Goal: Information Seeking & Learning: Learn about a topic

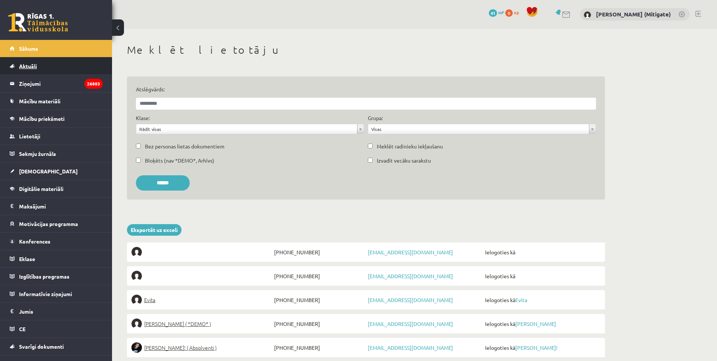
click at [42, 68] on link "Aktuāli" at bounding box center [56, 66] width 93 height 17
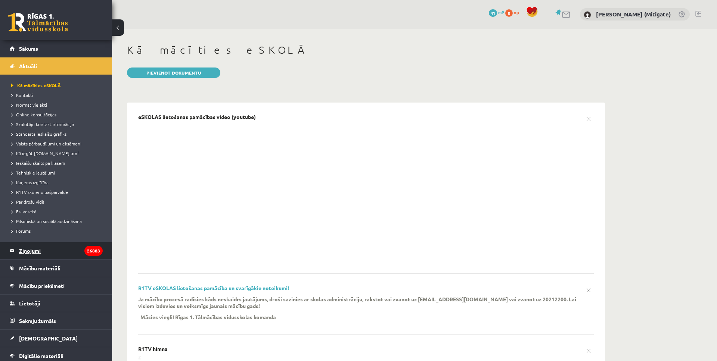
click at [33, 249] on legend "Ziņojumi 26883" at bounding box center [61, 250] width 84 height 17
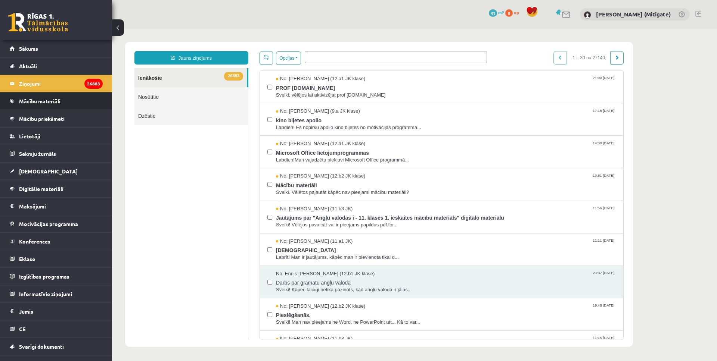
click at [32, 101] on span "Mācību materiāli" at bounding box center [39, 101] width 41 height 7
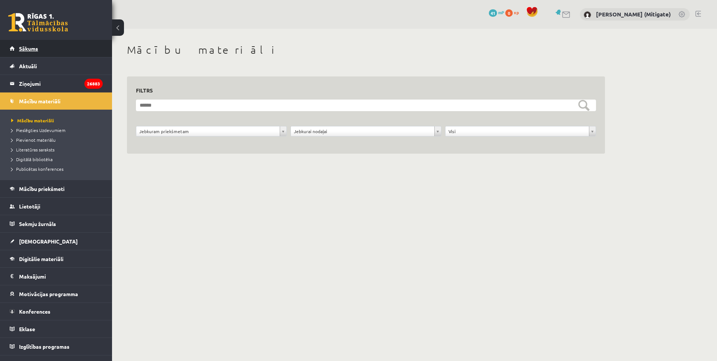
click at [25, 52] on link "Sākums" at bounding box center [56, 48] width 93 height 17
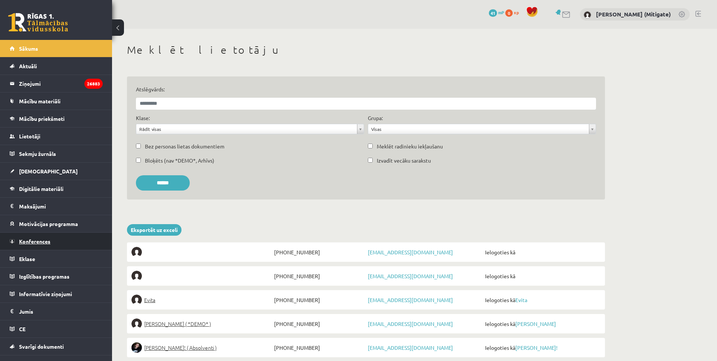
click at [29, 241] on span "Konferences" at bounding box center [34, 241] width 31 height 7
click at [31, 244] on link "Konferences" at bounding box center [56, 241] width 93 height 17
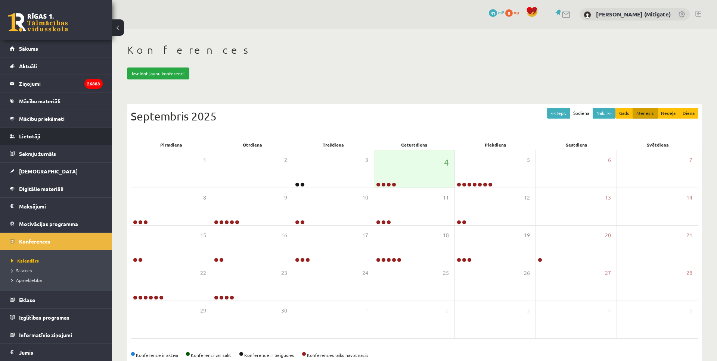
click at [39, 136] on span "Lietotāji" at bounding box center [29, 136] width 21 height 7
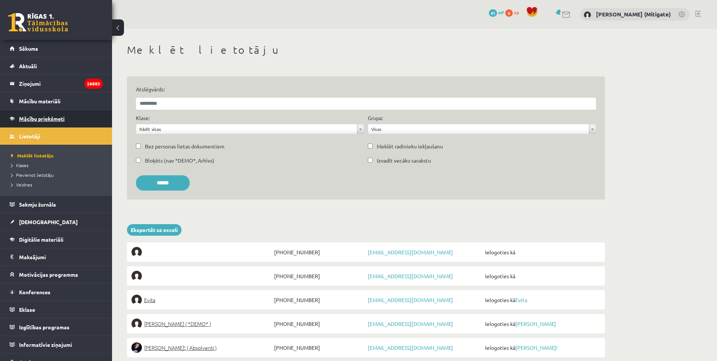
click at [39, 115] on link "Mācību priekšmeti" at bounding box center [56, 118] width 93 height 17
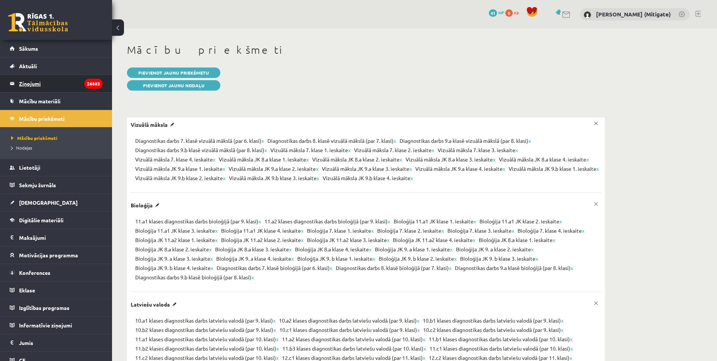
click at [33, 86] on legend "Ziņojumi 26883" at bounding box center [61, 83] width 84 height 17
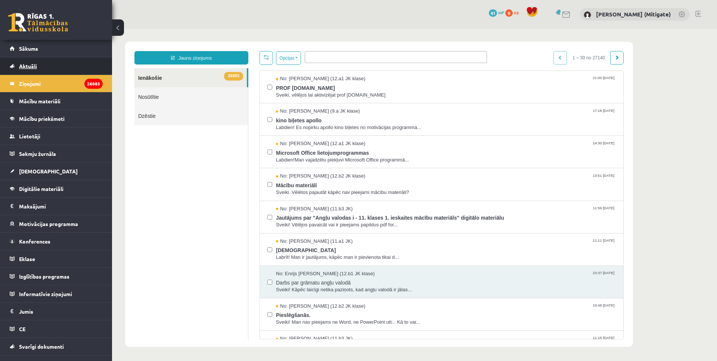
click at [32, 62] on link "Aktuāli" at bounding box center [56, 66] width 93 height 17
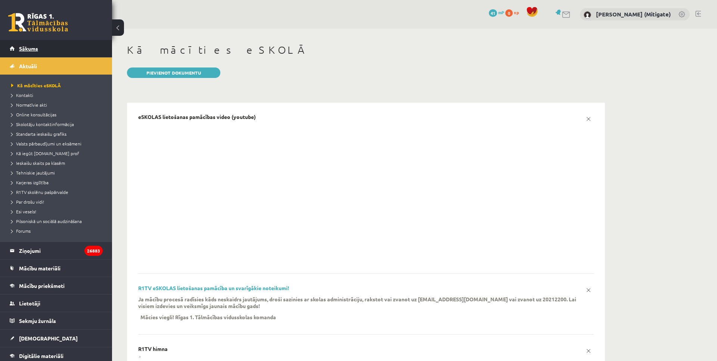
click at [32, 52] on link "Sākums" at bounding box center [56, 48] width 93 height 17
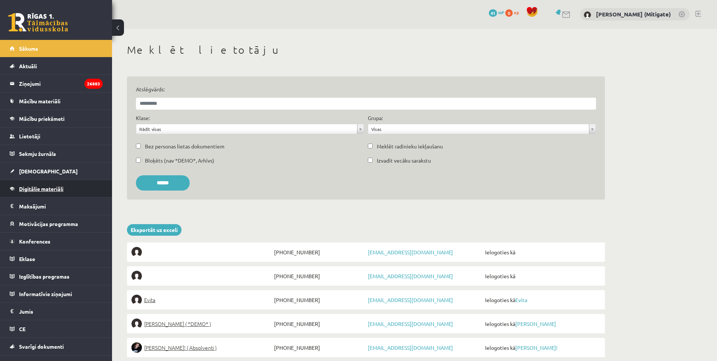
scroll to position [12, 0]
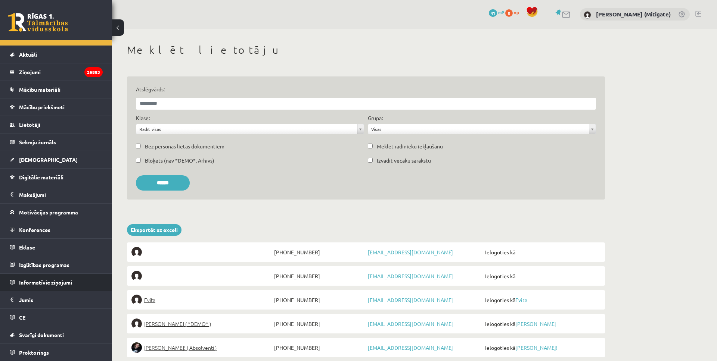
click at [40, 279] on link "Informatīvie ziņojumi" at bounding box center [56, 282] width 93 height 17
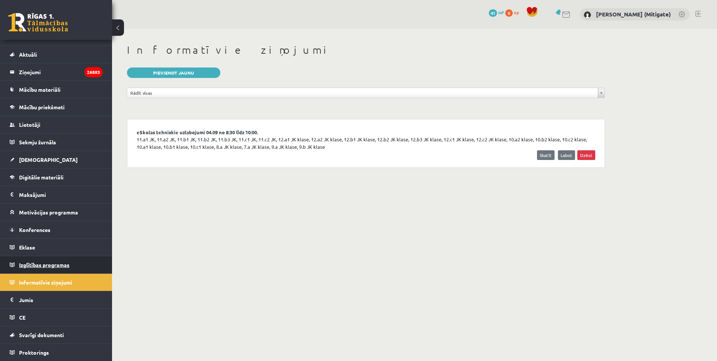
click at [40, 267] on span "Izglītības programas" at bounding box center [44, 265] width 50 height 7
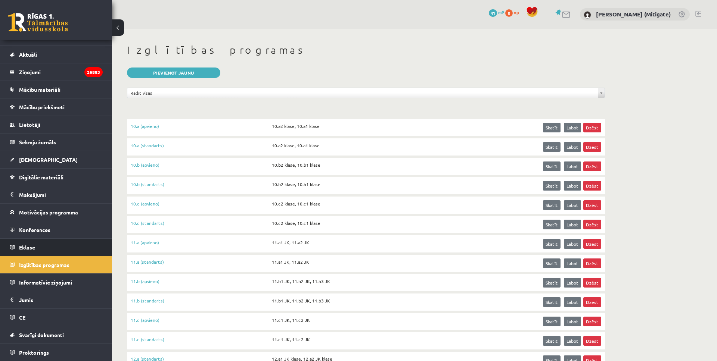
click at [35, 248] on link "Eklase" at bounding box center [56, 247] width 93 height 17
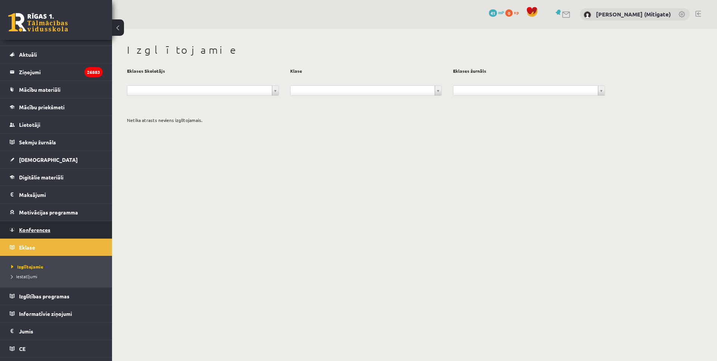
click at [35, 232] on span "Konferences" at bounding box center [34, 230] width 31 height 7
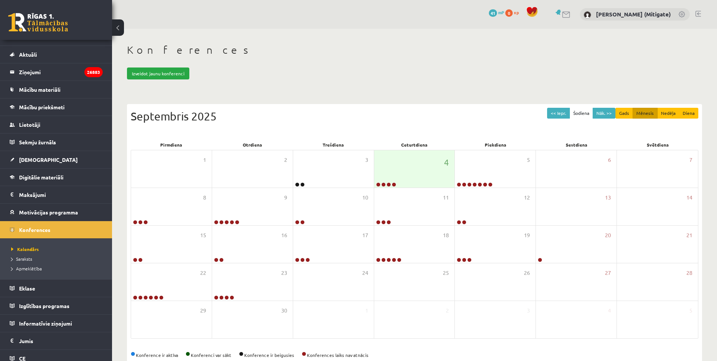
click at [571, 12] on link at bounding box center [566, 15] width 9 height 6
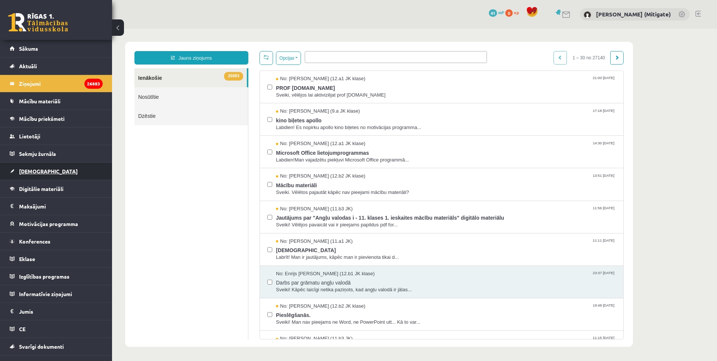
click at [31, 170] on span "[DEMOGRAPHIC_DATA]" at bounding box center [48, 171] width 59 height 7
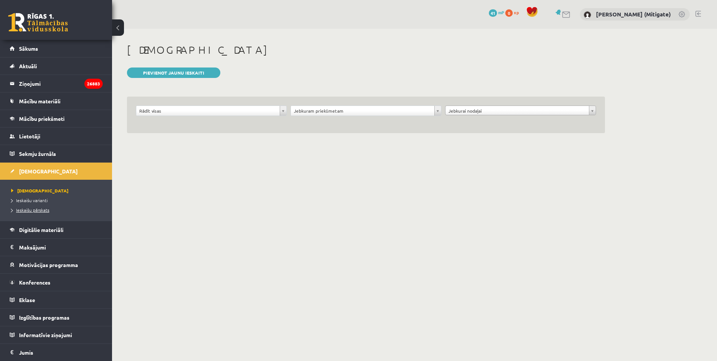
click at [32, 212] on span "Ieskaišu pārskats" at bounding box center [30, 210] width 38 height 6
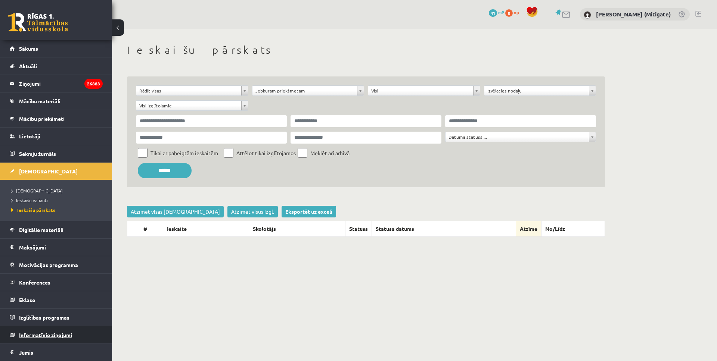
click at [38, 334] on span "Informatīvie ziņojumi" at bounding box center [45, 335] width 53 height 7
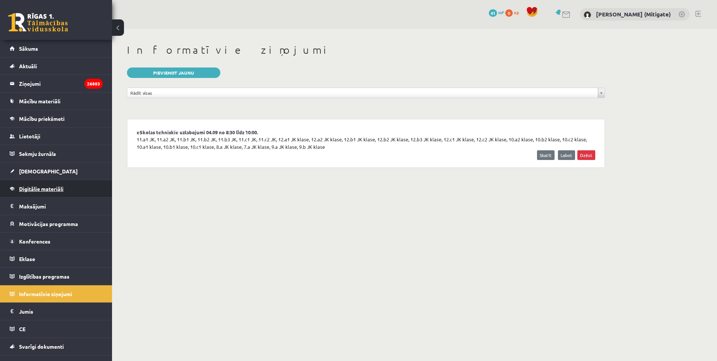
click at [60, 189] on span "Digitālie materiāli" at bounding box center [41, 189] width 44 height 7
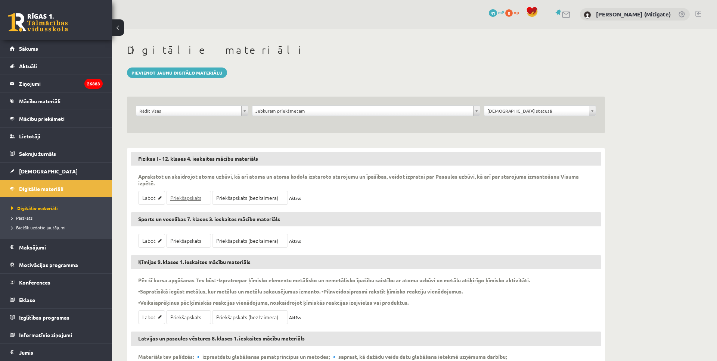
click at [187, 199] on link "Priekšapskats" at bounding box center [188, 198] width 45 height 14
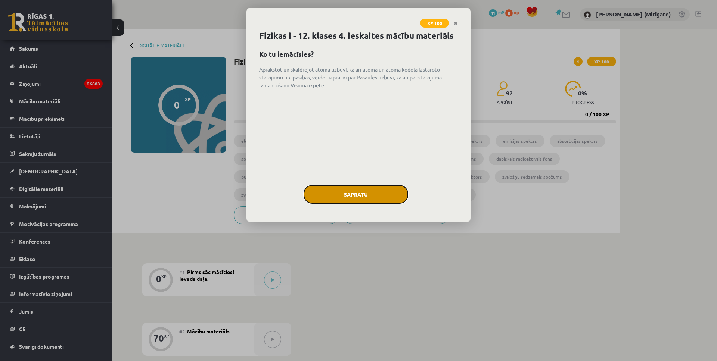
click at [341, 195] on button "Sapratu" at bounding box center [356, 194] width 105 height 19
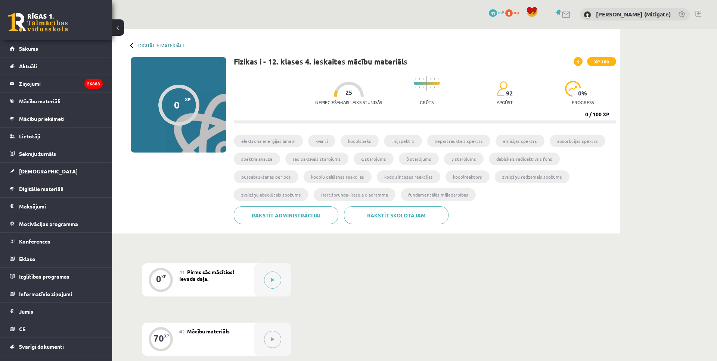
click at [152, 43] on link "Digitālie materiāli" at bounding box center [161, 46] width 46 height 6
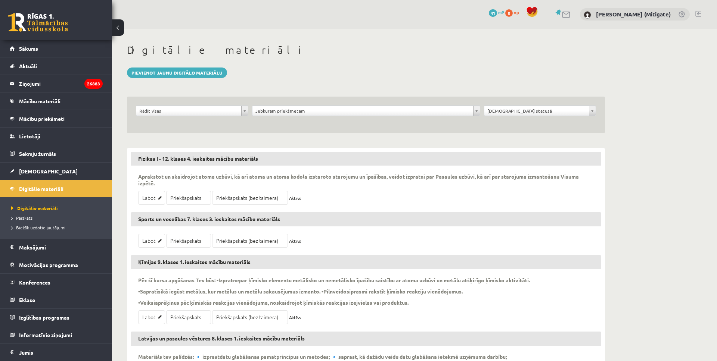
click at [310, 105] on div "**********" at bounding box center [366, 115] width 478 height 37
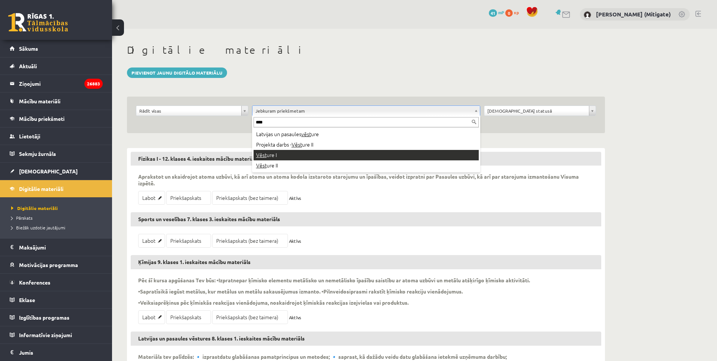
type input "****"
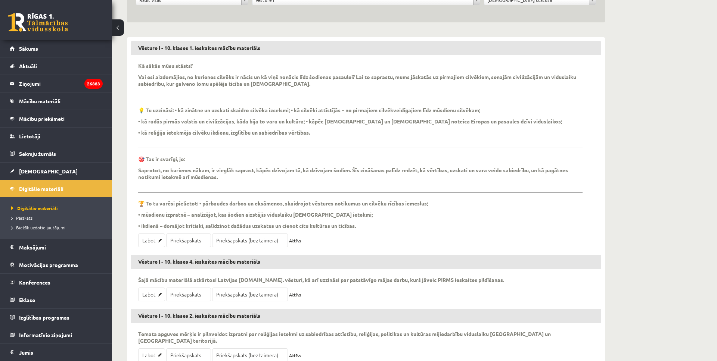
scroll to position [147, 0]
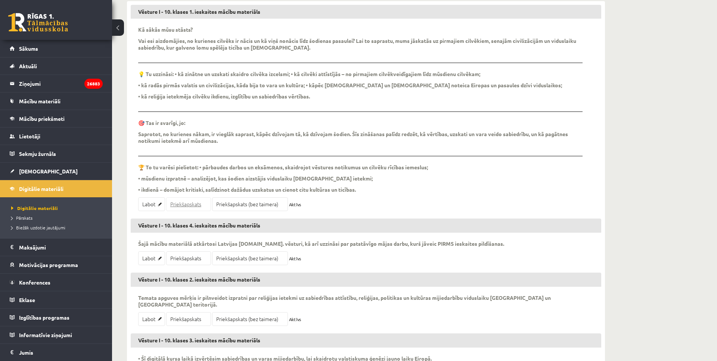
click at [184, 198] on link "Priekšapskats" at bounding box center [188, 205] width 45 height 14
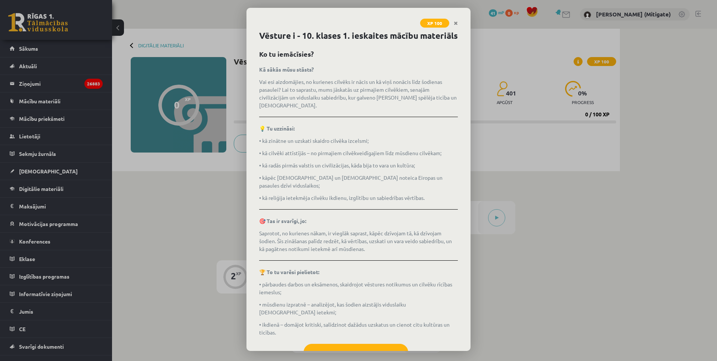
scroll to position [19, 0]
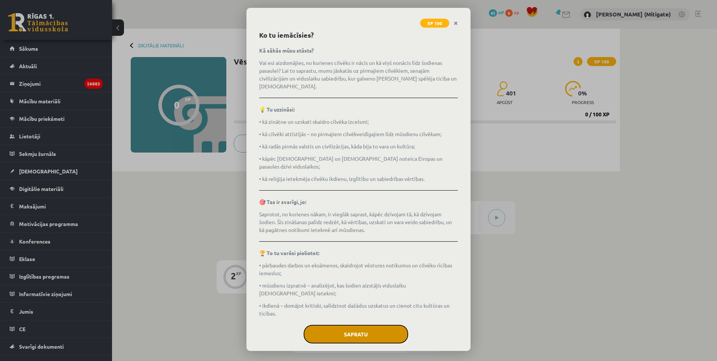
click at [345, 325] on button "Sapratu" at bounding box center [356, 334] width 105 height 19
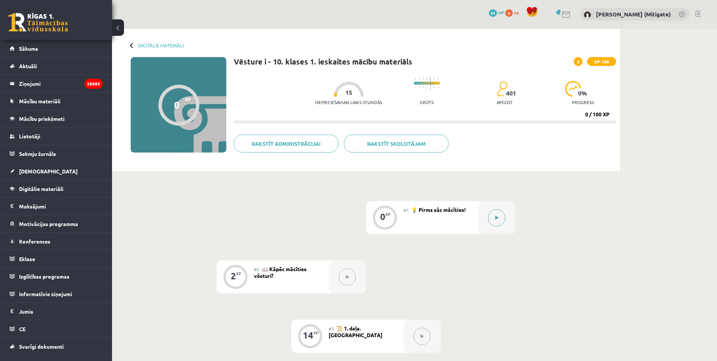
click at [503, 218] on button at bounding box center [496, 217] width 17 height 17
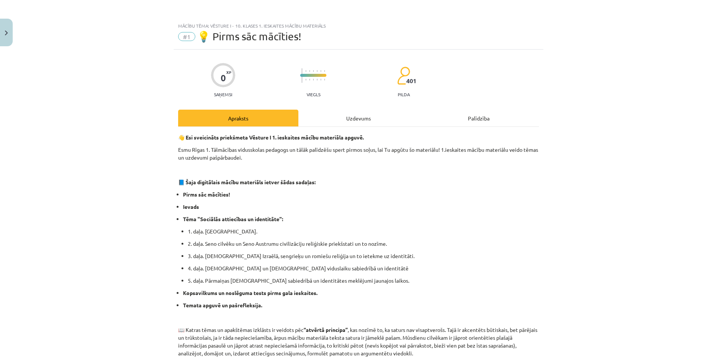
click at [335, 122] on div "Uzdevums" at bounding box center [358, 118] width 120 height 17
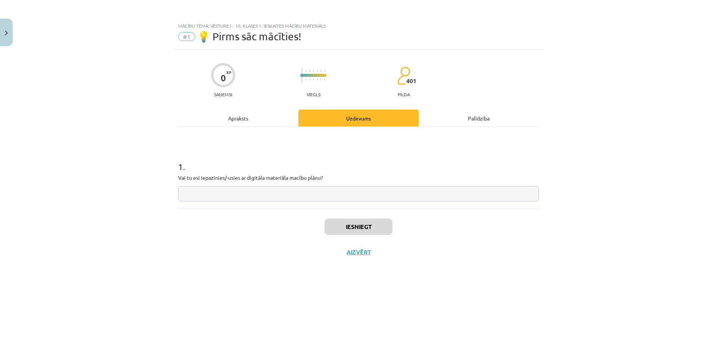
click at [324, 196] on input "text" at bounding box center [358, 193] width 361 height 15
type input "**"
click at [351, 225] on button "Iesniegt" at bounding box center [358, 227] width 68 height 16
click at [357, 252] on button "Nākamā nodarbība" at bounding box center [358, 257] width 73 height 17
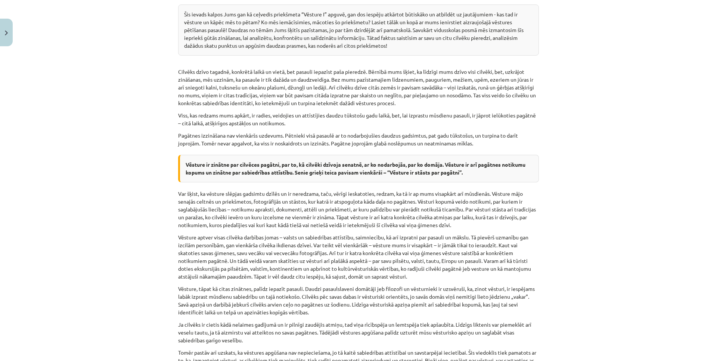
scroll to position [477, 0]
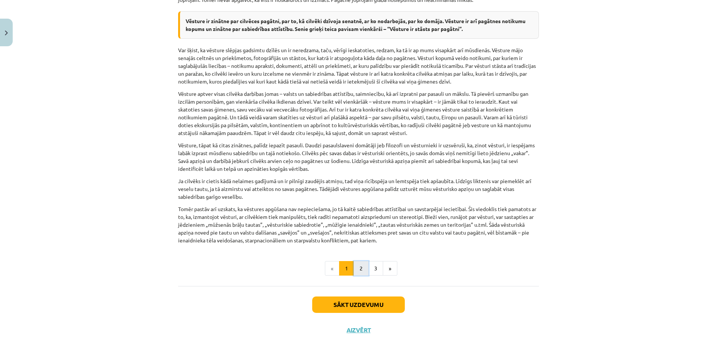
click at [361, 271] on button "2" at bounding box center [361, 268] width 15 height 15
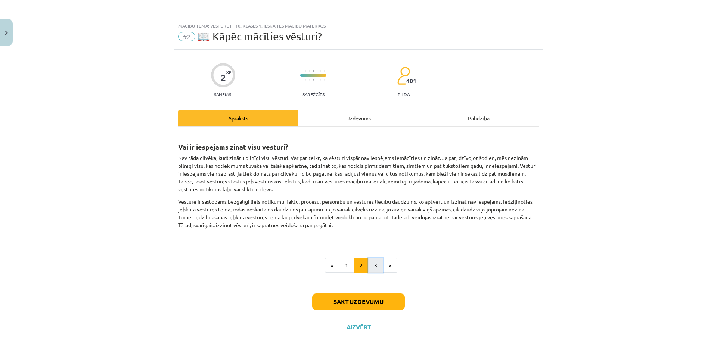
click at [377, 268] on button "3" at bounding box center [375, 265] width 15 height 15
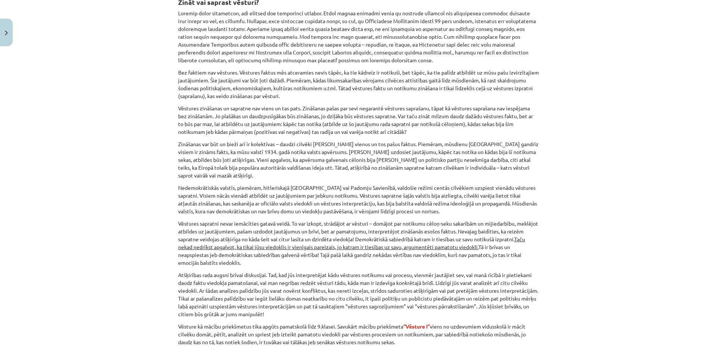
scroll to position [247, 0]
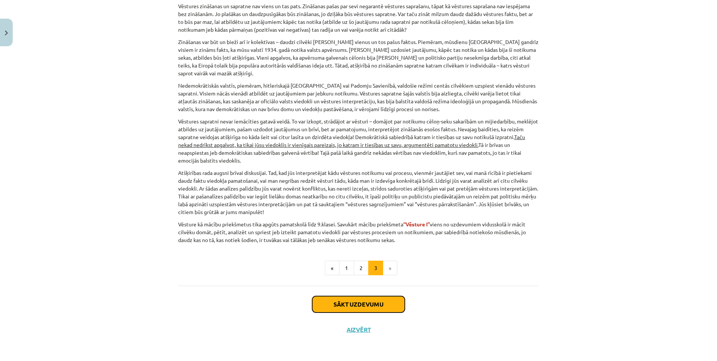
click at [361, 305] on button "Sākt uzdevumu" at bounding box center [358, 304] width 93 height 16
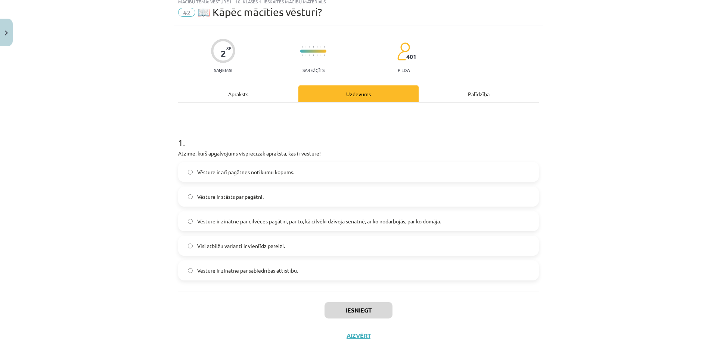
scroll to position [19, 0]
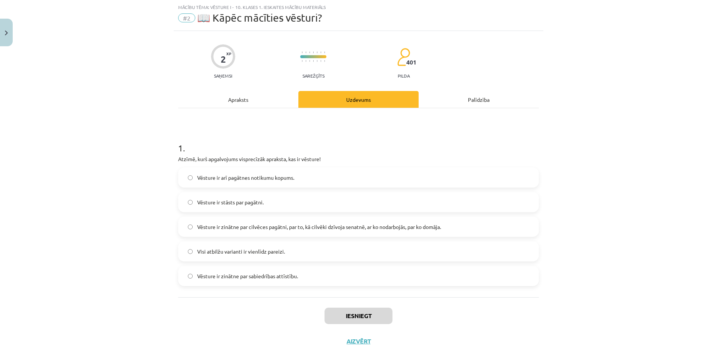
click at [318, 205] on label "Vēsture ir stāsts par pagātni." at bounding box center [358, 202] width 359 height 19
click at [350, 316] on button "Iesniegt" at bounding box center [358, 316] width 68 height 16
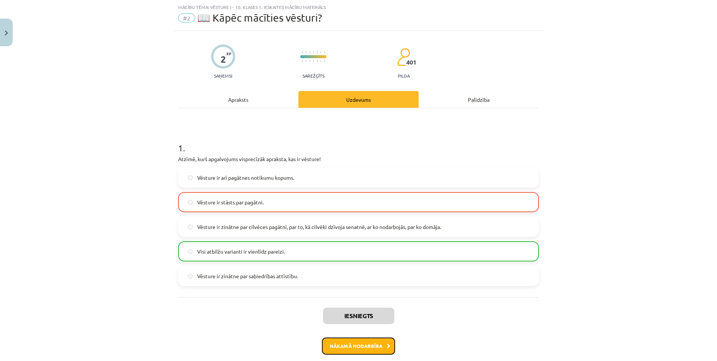
click at [348, 352] on button "Nākamā nodarbība" at bounding box center [358, 346] width 73 height 17
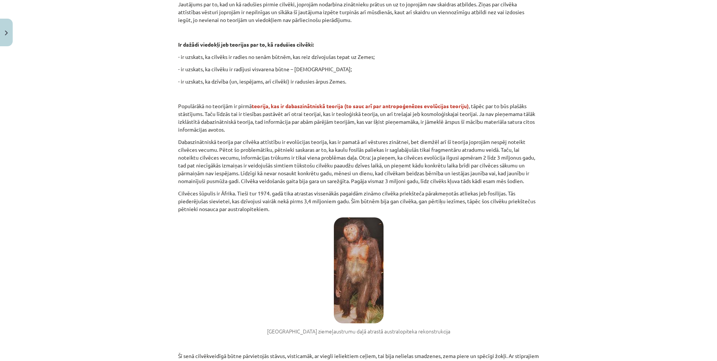
scroll to position [469, 0]
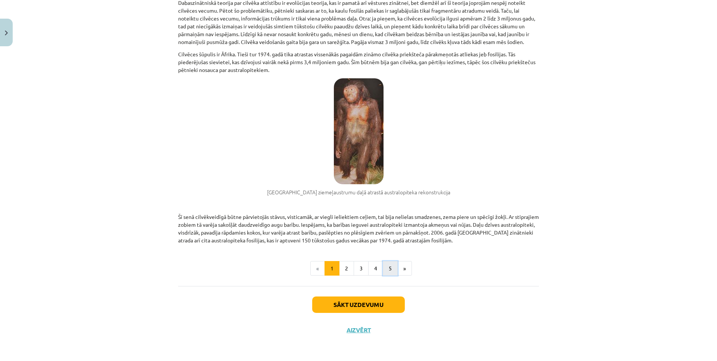
click at [392, 267] on button "5" at bounding box center [390, 268] width 15 height 15
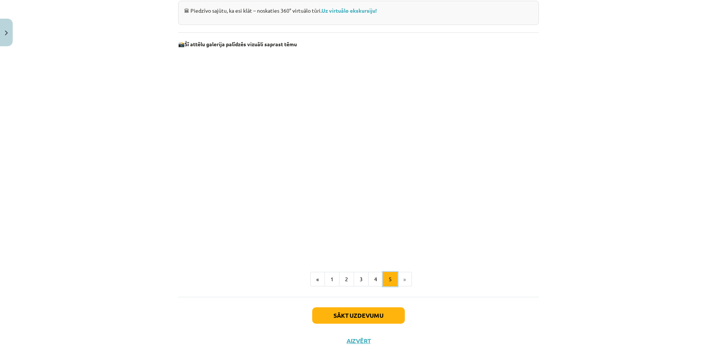
scroll to position [657, 0]
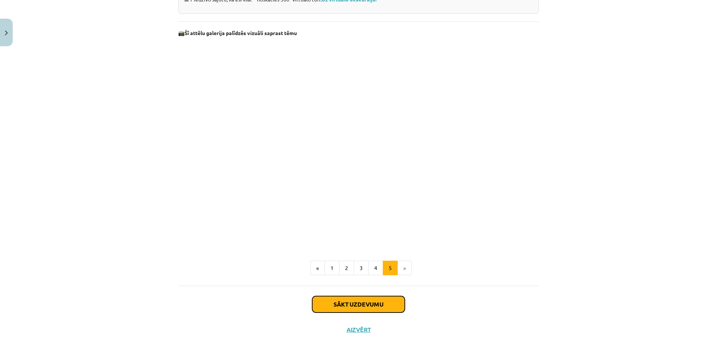
click at [366, 306] on button "Sākt uzdevumu" at bounding box center [358, 304] width 93 height 16
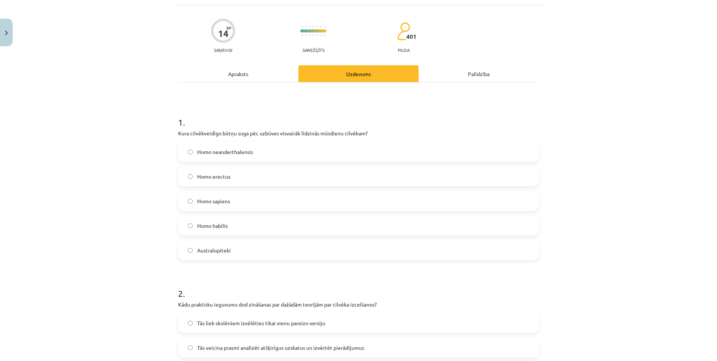
scroll to position [19, 0]
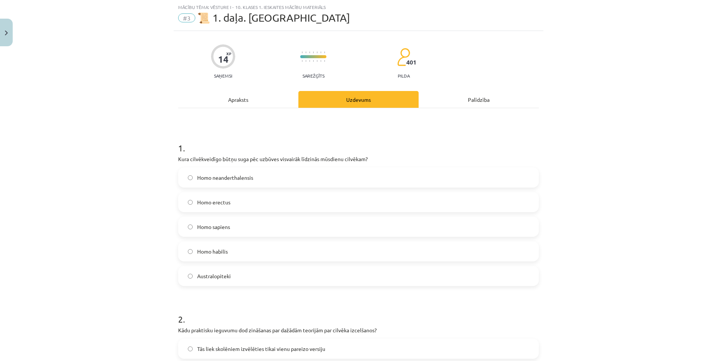
click at [326, 215] on div "Homo neanderthalensis Homo erectus Homo sapiens Homo habilis Australopiteki" at bounding box center [358, 227] width 361 height 119
click at [324, 205] on label "Homo erectus" at bounding box center [358, 202] width 359 height 19
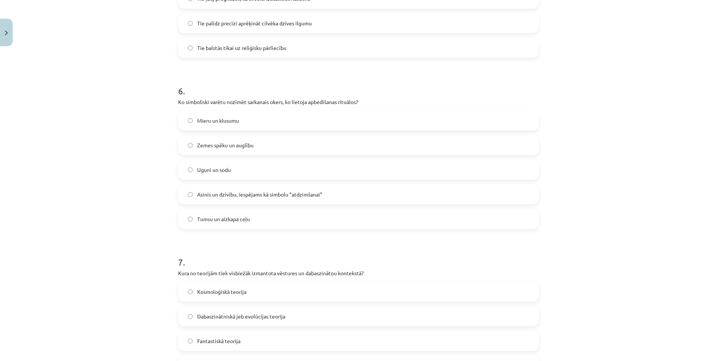
scroll to position [986, 0]
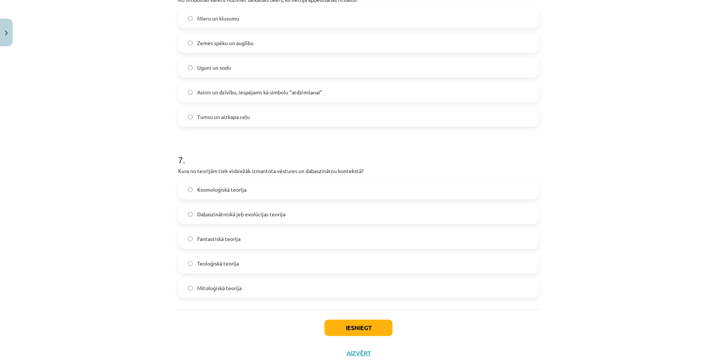
click at [292, 172] on p "Kura no teorijām tiek visbiežāk izmantota vēstures un dabaszinātņu kontekstā?" at bounding box center [358, 171] width 361 height 8
click at [283, 196] on label "Kosmoloģiskā teorija" at bounding box center [358, 189] width 359 height 19
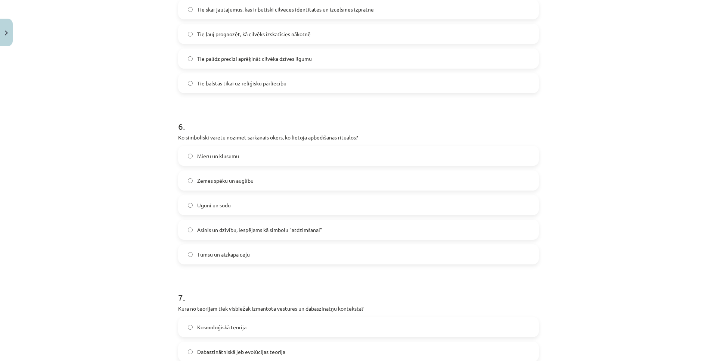
scroll to position [1009, 0]
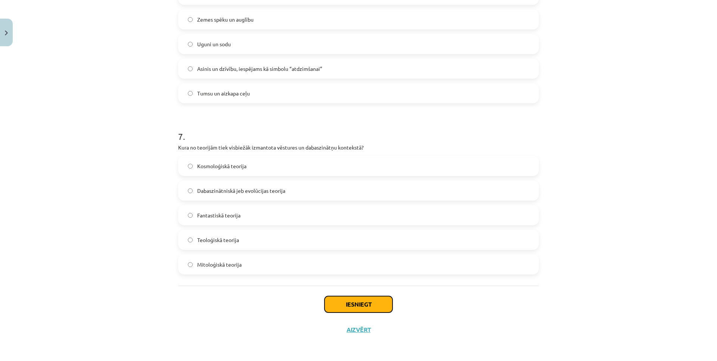
click at [354, 304] on button "Iesniegt" at bounding box center [358, 304] width 68 height 16
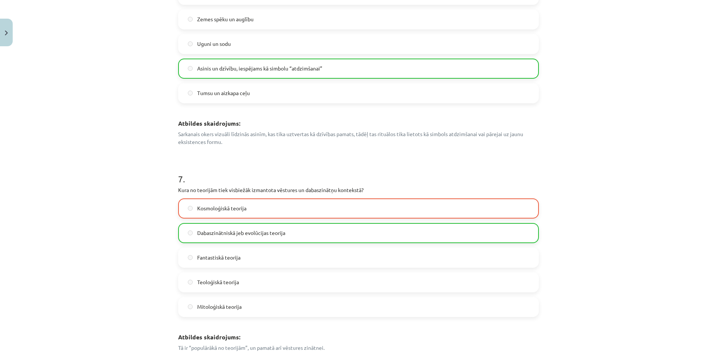
scroll to position [1180, 0]
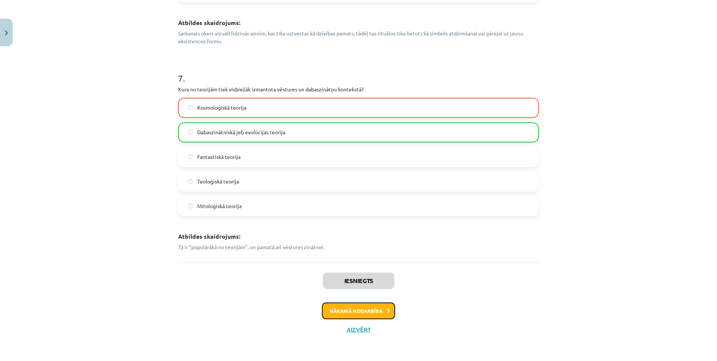
click at [364, 314] on button "Nākamā nodarbība" at bounding box center [358, 311] width 73 height 17
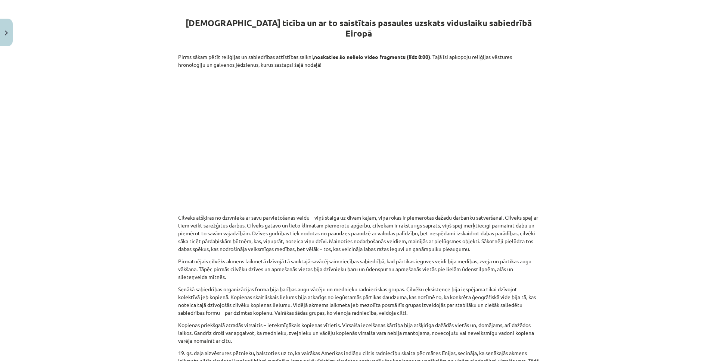
scroll to position [0, 0]
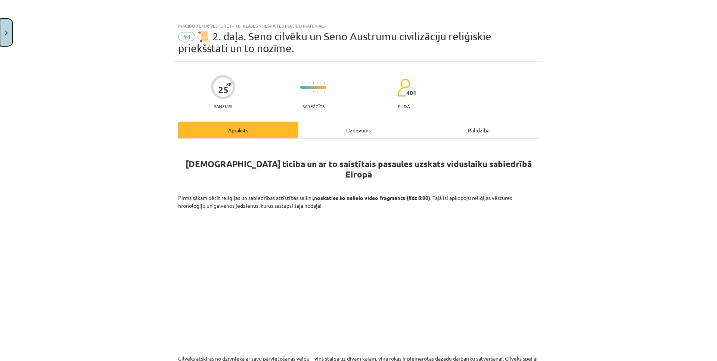
click at [7, 31] on img "Close" at bounding box center [6, 33] width 3 height 5
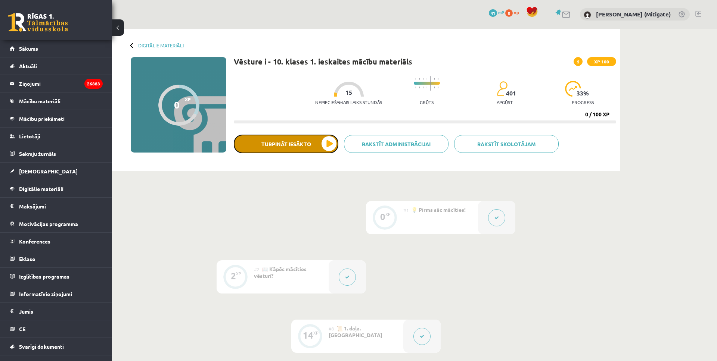
click at [310, 148] on button "Turpināt iesākto" at bounding box center [286, 144] width 105 height 19
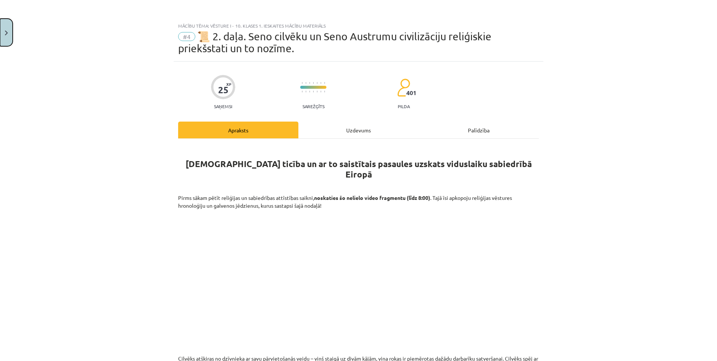
click at [2, 35] on button "Close" at bounding box center [6, 33] width 13 height 28
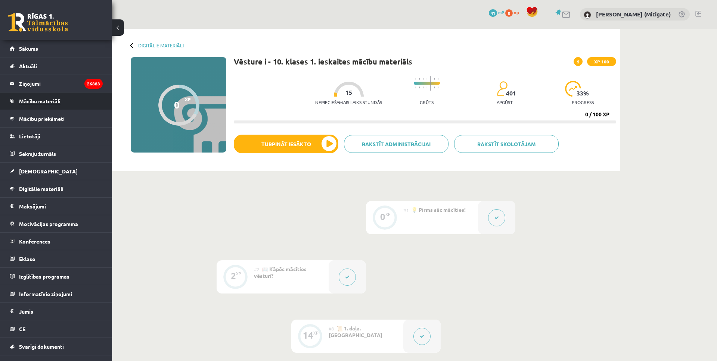
click at [38, 100] on span "Mācību materiāli" at bounding box center [39, 101] width 41 height 7
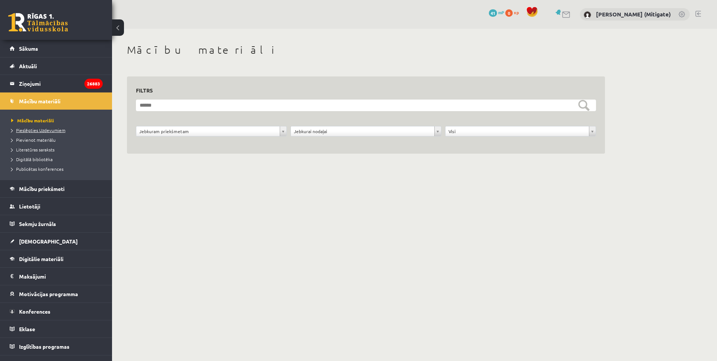
click at [35, 129] on span "Pieslēgties Uzdevumiem" at bounding box center [38, 130] width 54 height 6
click at [32, 168] on span "Publicētas konferences" at bounding box center [37, 169] width 52 height 6
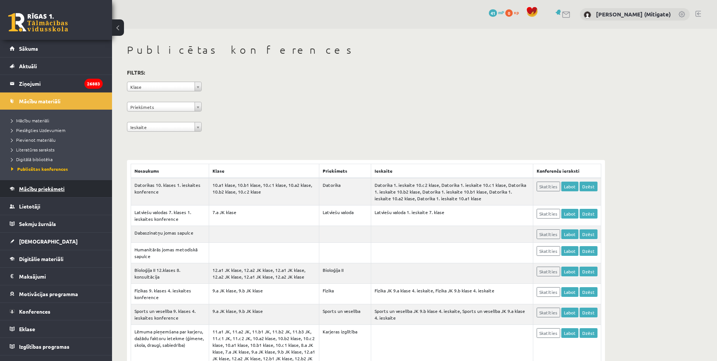
click at [46, 188] on span "Mācību priekšmeti" at bounding box center [42, 189] width 46 height 7
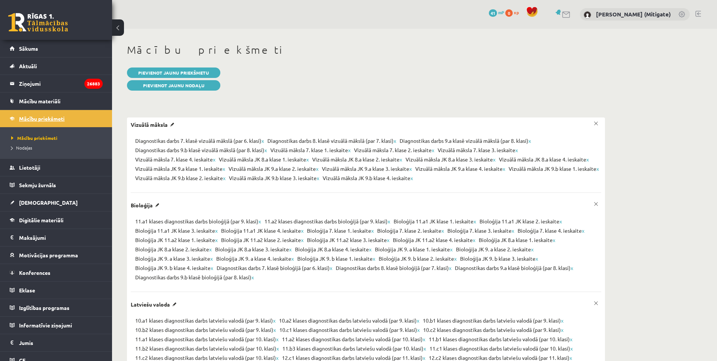
scroll to position [43, 0]
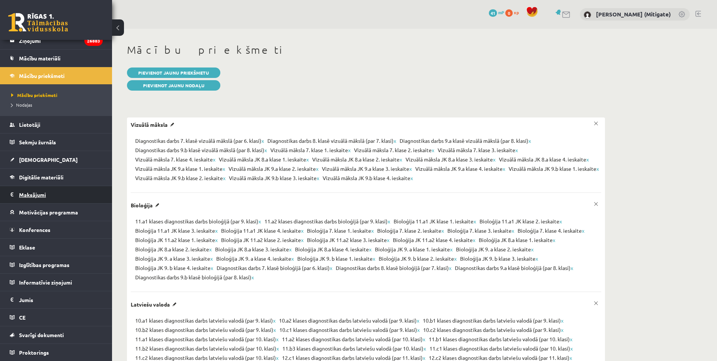
click at [35, 193] on legend "Maksājumi 0" at bounding box center [61, 194] width 84 height 17
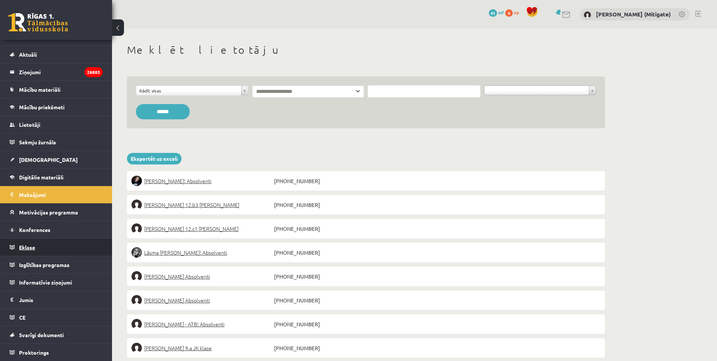
click at [31, 244] on span "Eklase" at bounding box center [27, 247] width 16 height 7
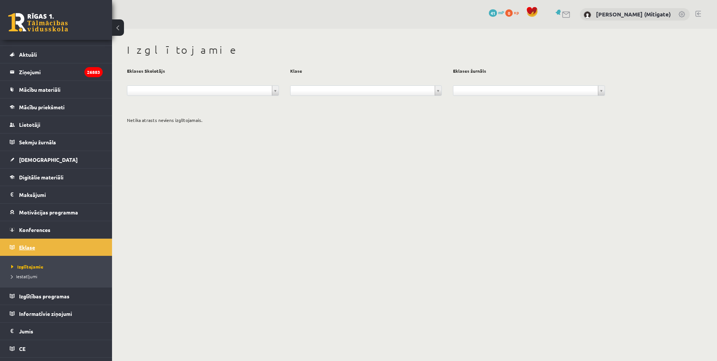
scroll to position [43, 0]
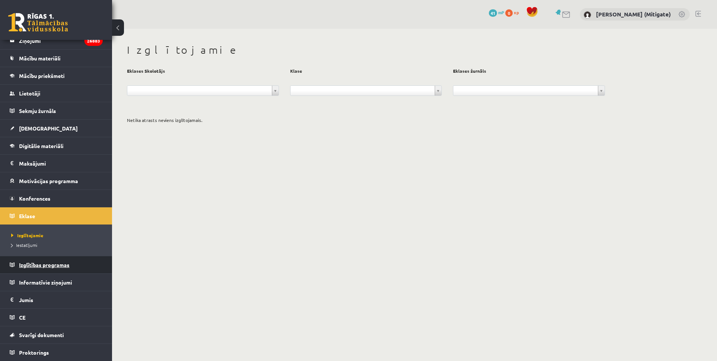
click at [39, 267] on span "Izglītības programas" at bounding box center [44, 265] width 50 height 7
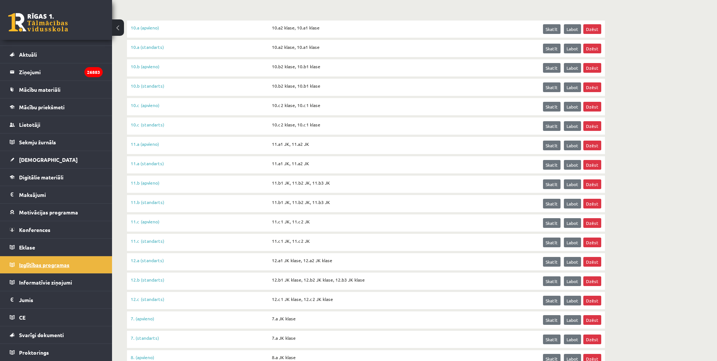
scroll to position [374, 0]
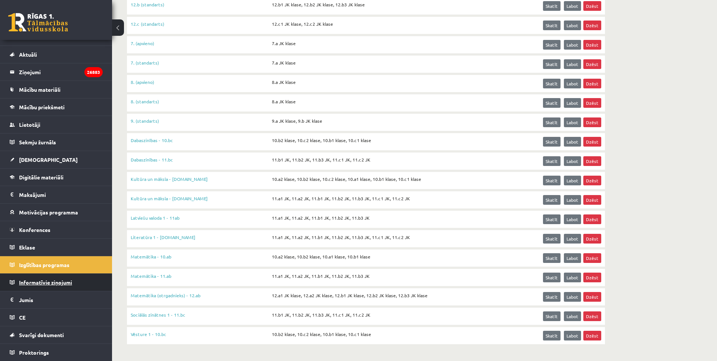
click at [36, 281] on span "Informatīvie ziņojumi" at bounding box center [45, 282] width 53 height 7
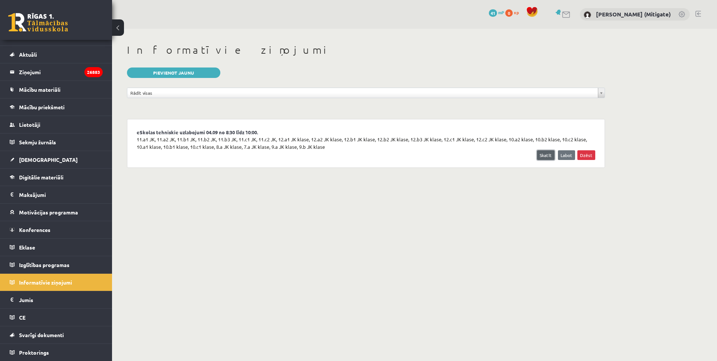
click at [545, 153] on link "Skatīt" at bounding box center [546, 155] width 18 height 10
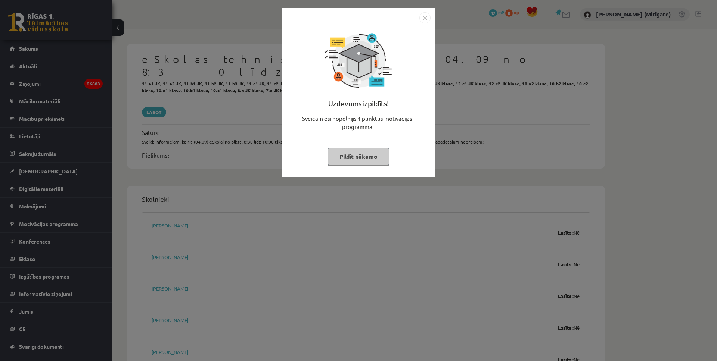
click at [420, 19] on img "Close" at bounding box center [424, 17] width 11 height 11
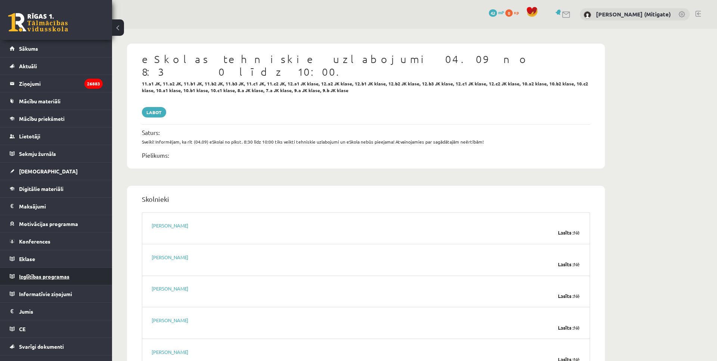
scroll to position [12, 0]
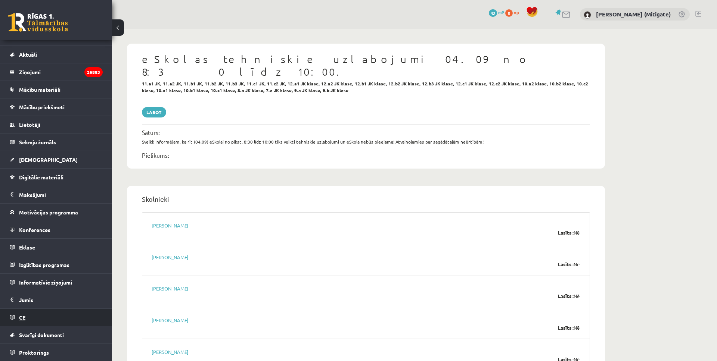
click at [16, 314] on link "CE" at bounding box center [56, 317] width 93 height 17
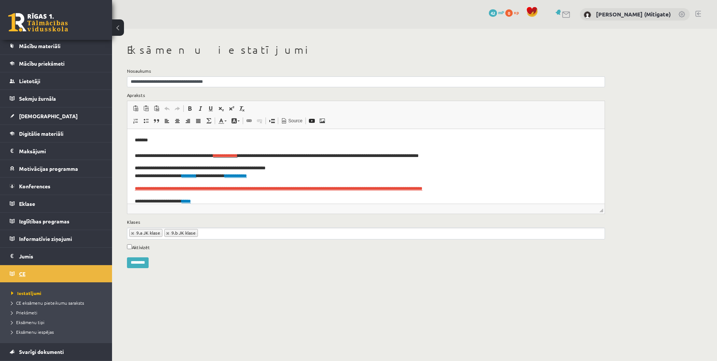
scroll to position [72, 0]
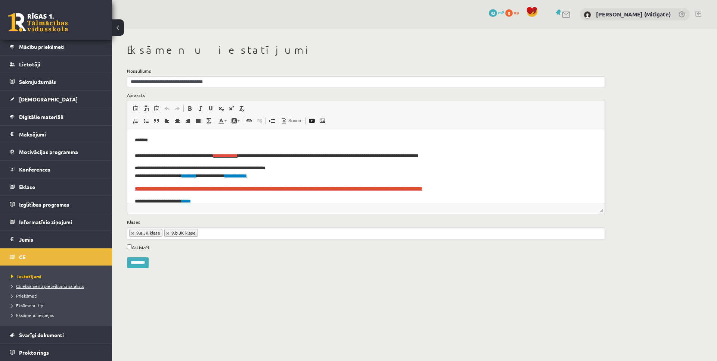
click at [38, 288] on span "CE eksāmenu pieteikumu saraksts" at bounding box center [47, 286] width 73 height 6
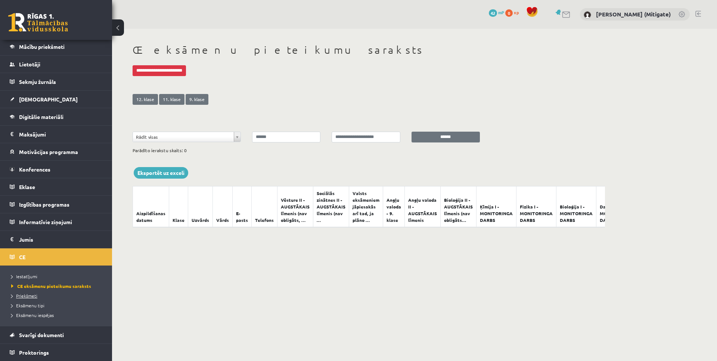
click at [32, 294] on span "Priekšmeti" at bounding box center [24, 296] width 26 height 6
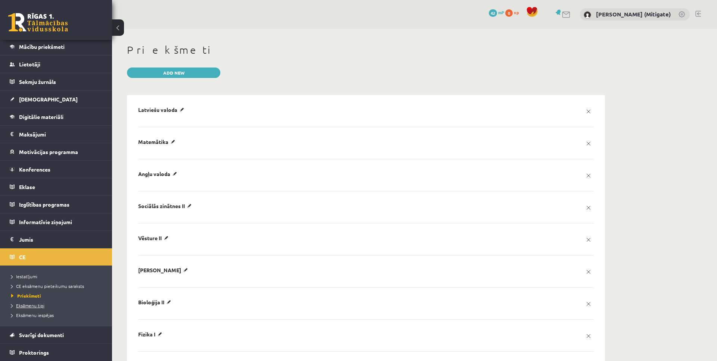
click at [30, 308] on span "Eksāmenu tipi" at bounding box center [27, 306] width 33 height 6
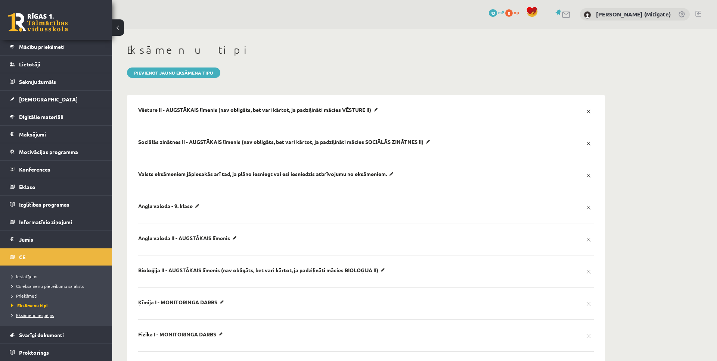
click at [32, 316] on span "Eksāmenu iespējas" at bounding box center [32, 316] width 43 height 6
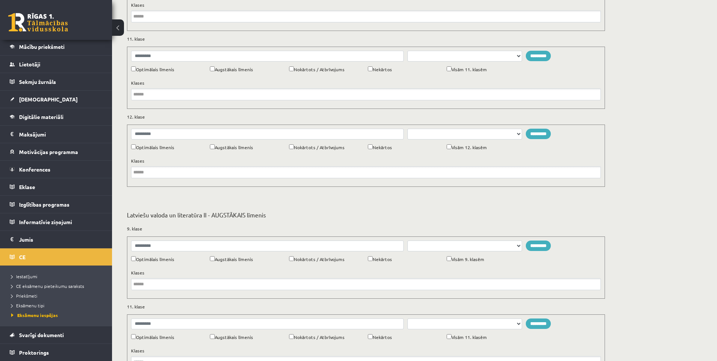
scroll to position [5655, 0]
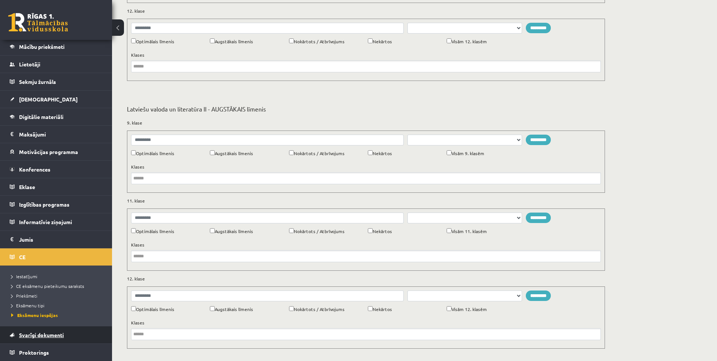
click at [28, 338] on link "Svarīgi dokumenti" at bounding box center [56, 335] width 93 height 17
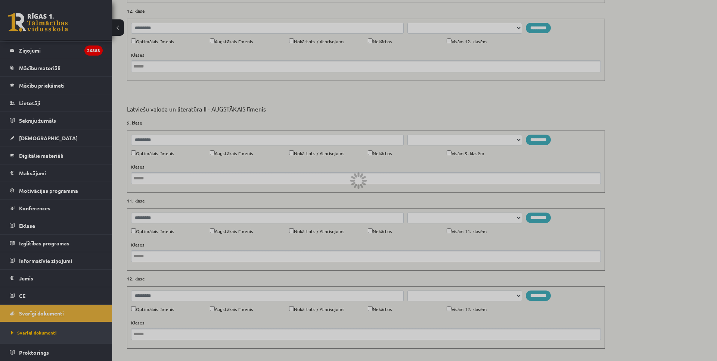
scroll to position [319, 0]
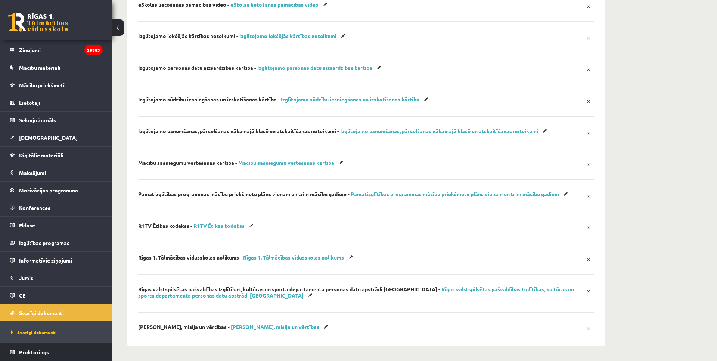
click at [25, 354] on span "Proktorings" at bounding box center [34, 352] width 30 height 7
